Goal: Task Accomplishment & Management: Use online tool/utility

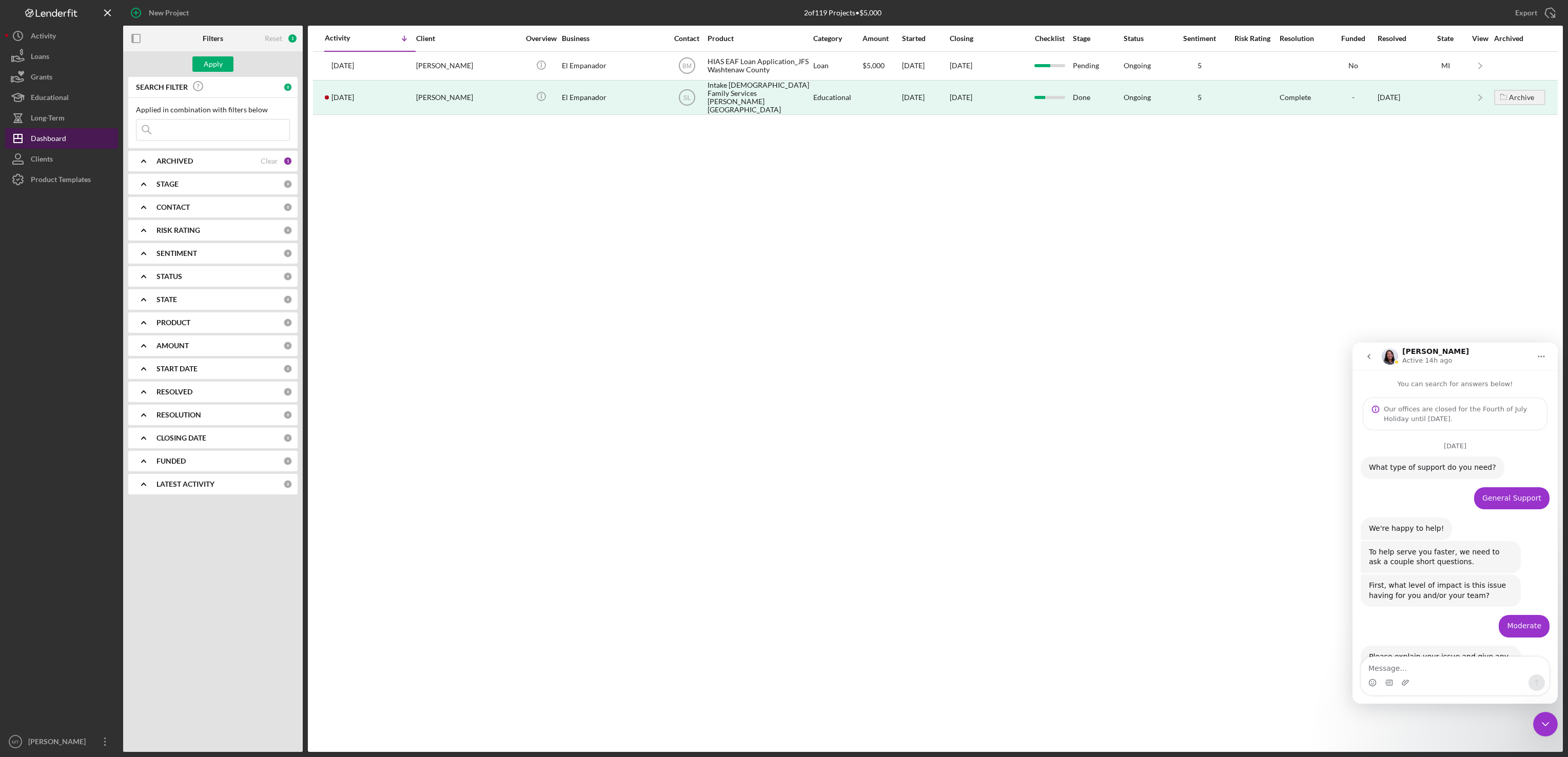
scroll to position [1944, 0]
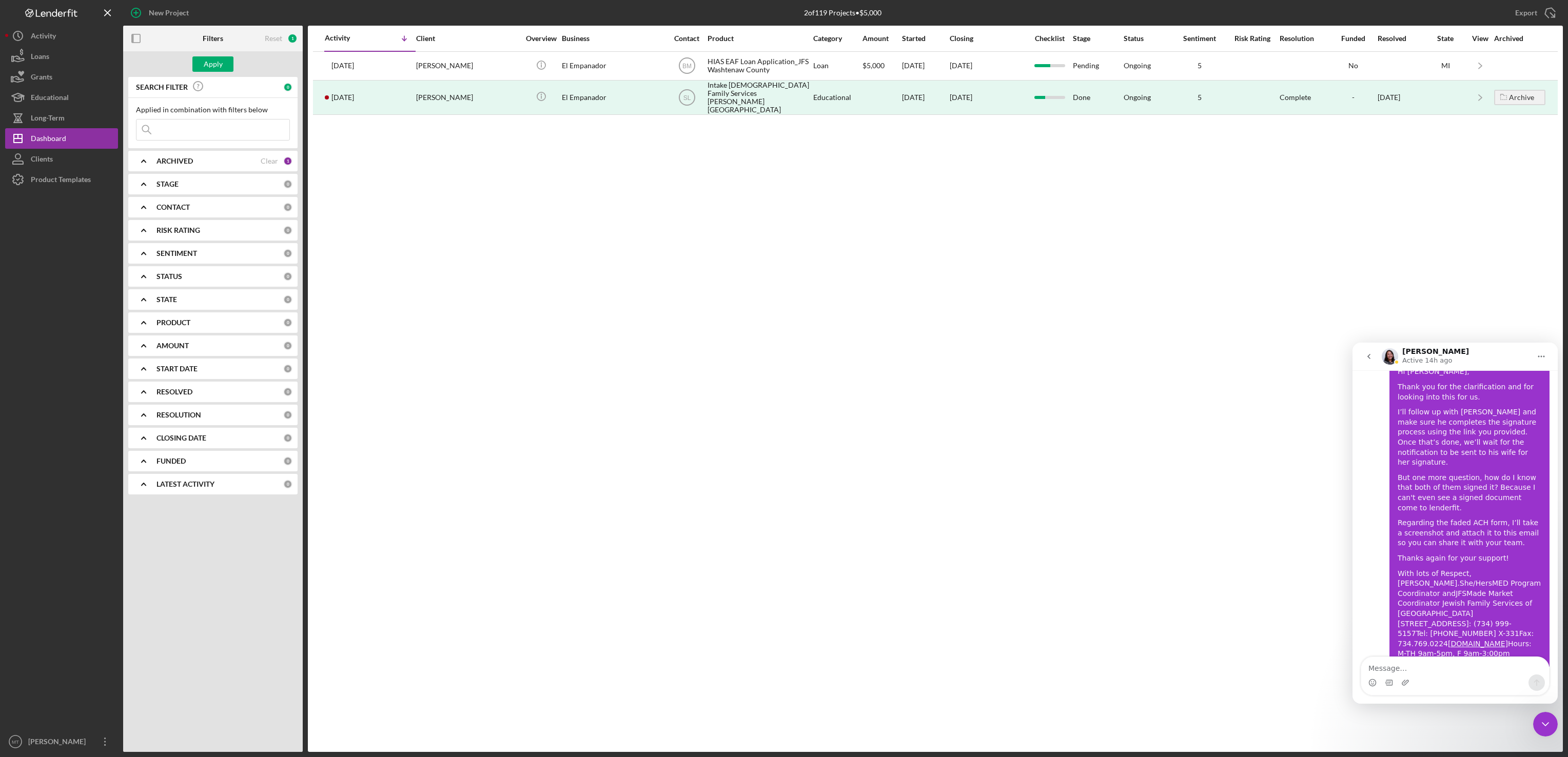
click at [225, 123] on input at bounding box center [213, 130] width 153 height 21
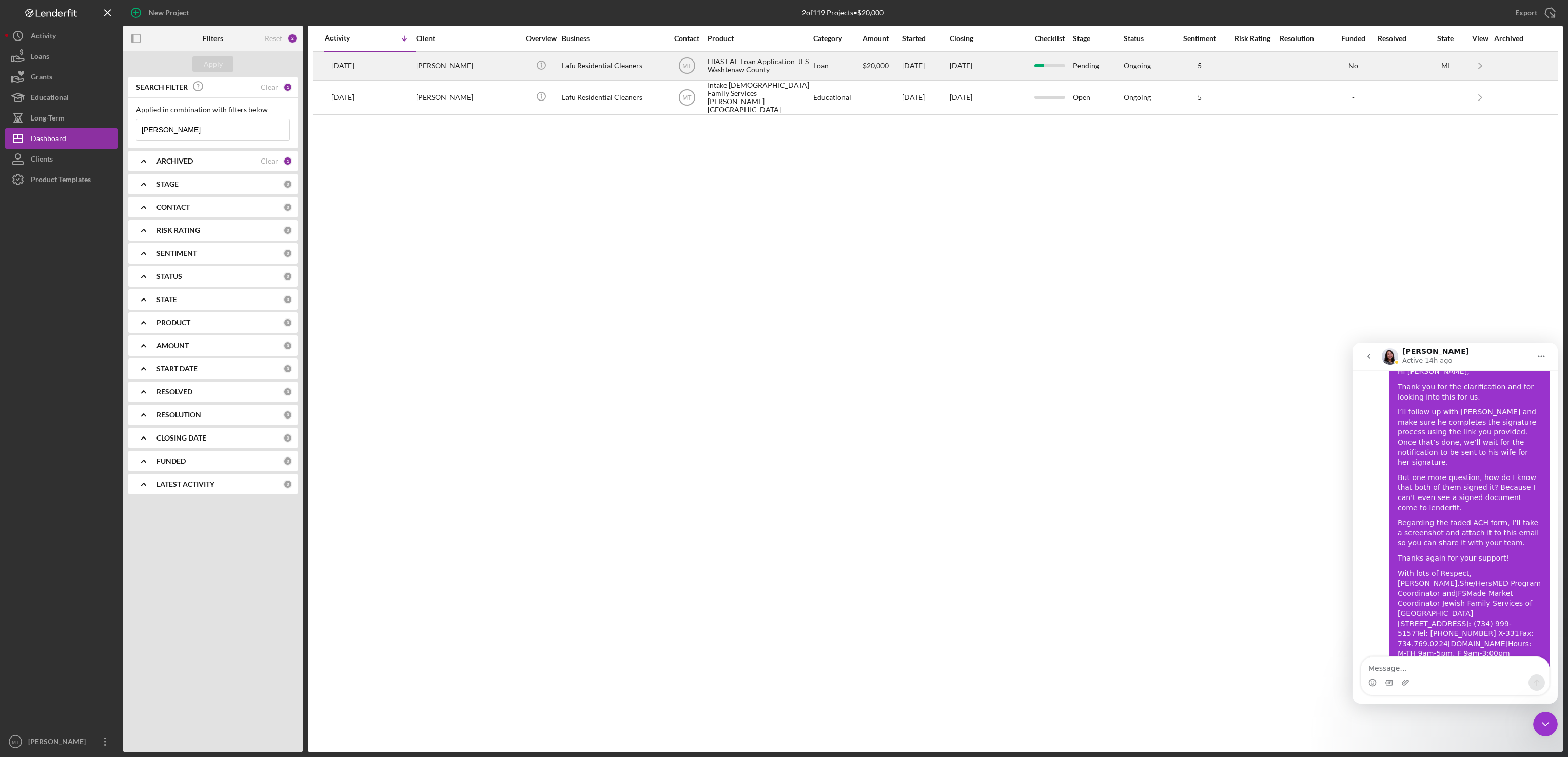
type input "[PERSON_NAME]"
click at [731, 68] on div "HIAS EAF Loan Application_JFS Washtenaw County" at bounding box center [759, 66] width 103 height 27
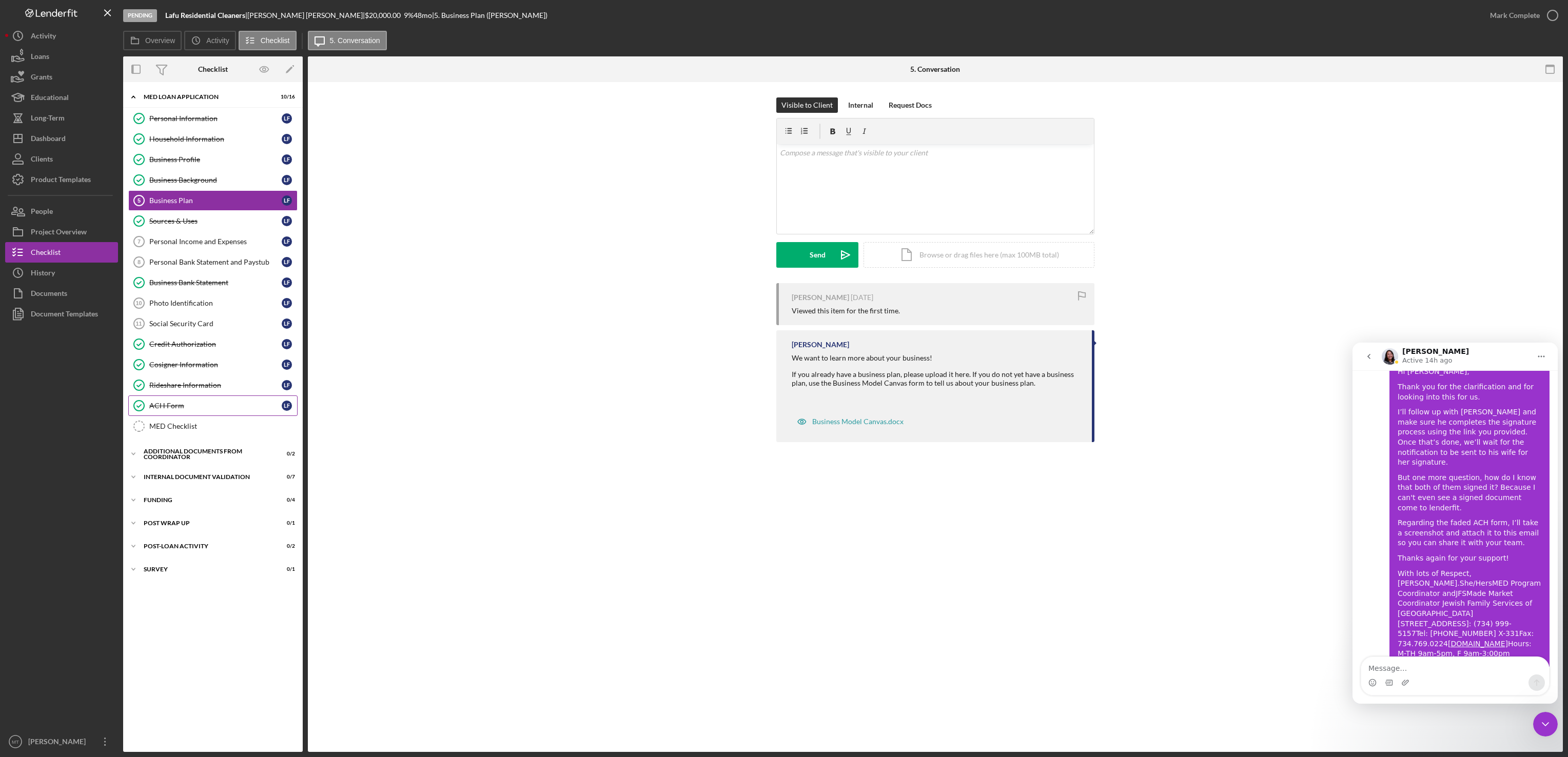
click at [167, 410] on div "ACH Form" at bounding box center [215, 405] width 132 height 8
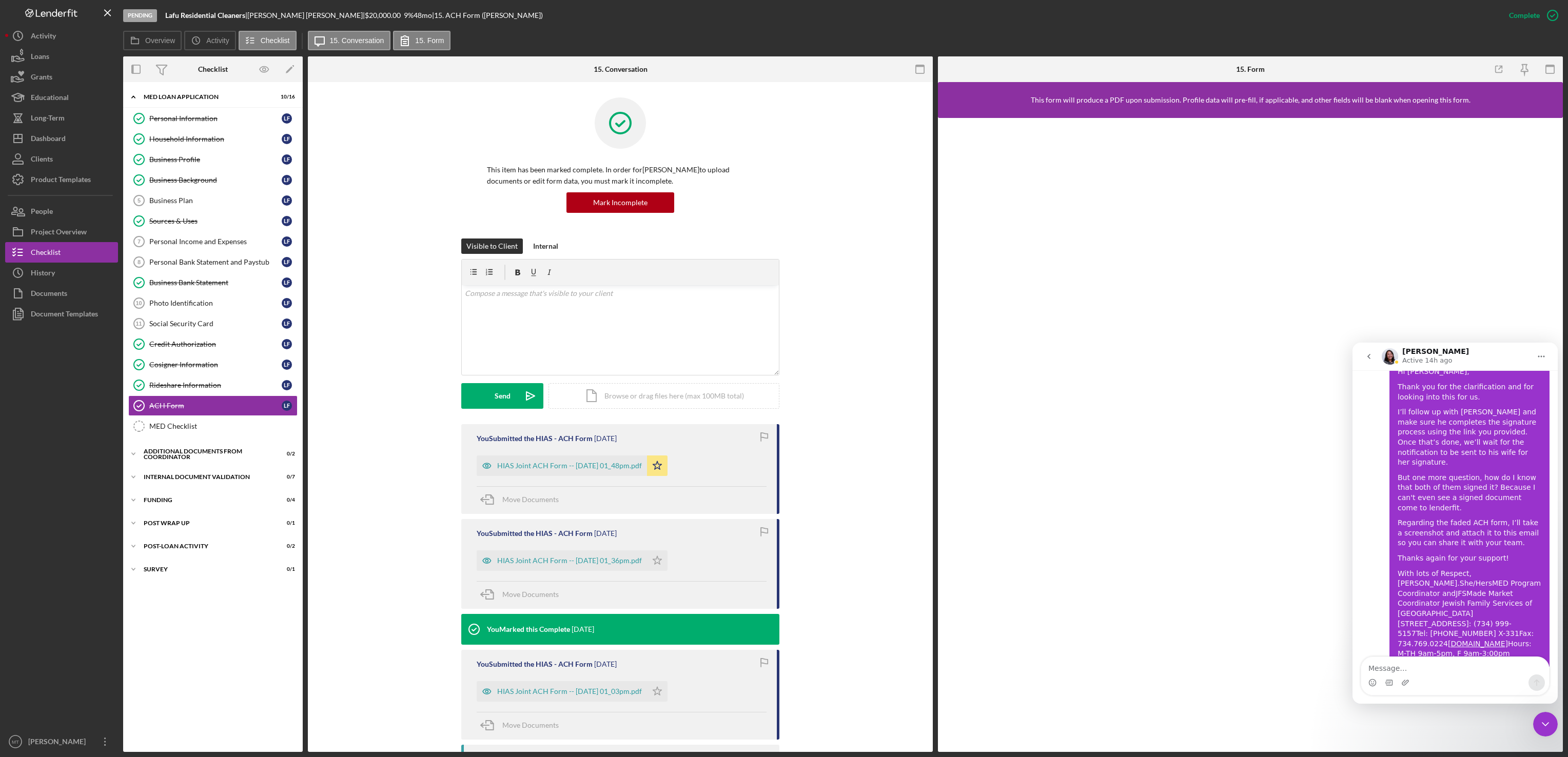
click at [1370, 357] on icon "go back" at bounding box center [1368, 356] width 8 height 8
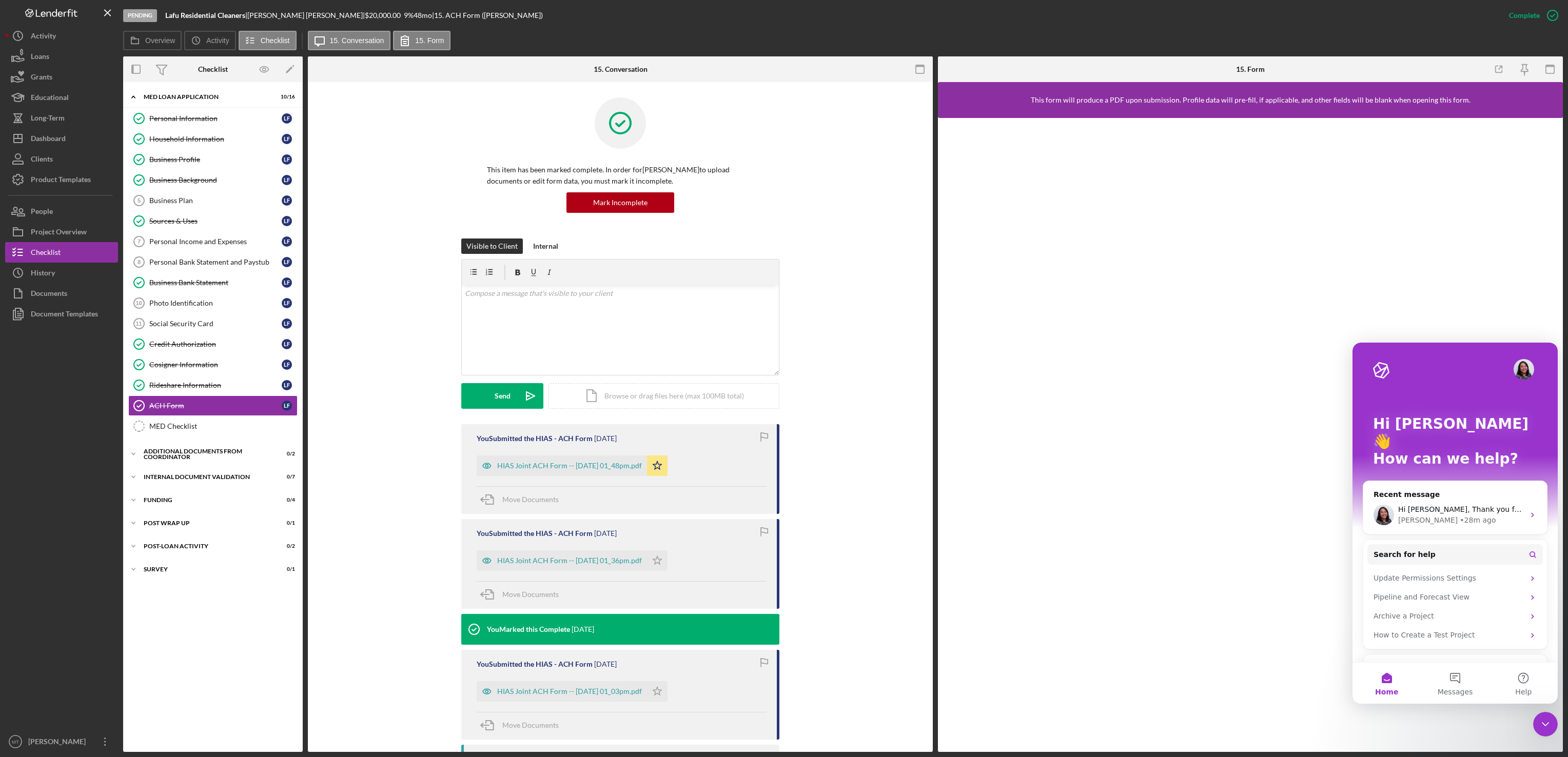
click at [1544, 724] on icon "Close Intercom Messenger" at bounding box center [1545, 724] width 13 height 13
